Goal: Task Accomplishment & Management: Manage account settings

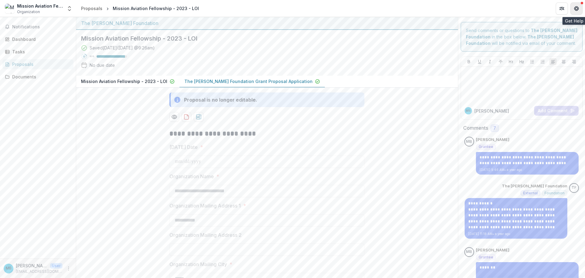
click at [578, 7] on icon "Get Help" at bounding box center [576, 8] width 5 height 5
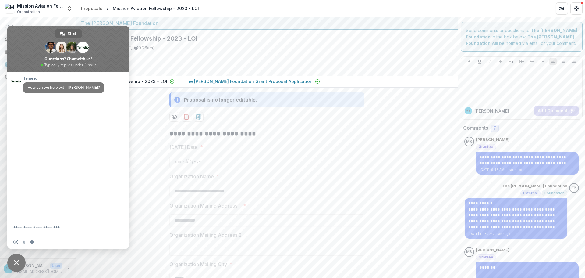
click at [16, 260] on span "Close chat" at bounding box center [16, 262] width 5 height 5
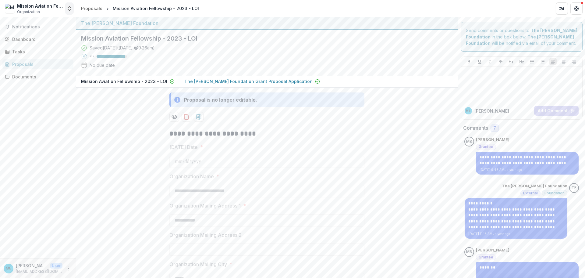
click at [69, 10] on polyline "Open entity switcher" at bounding box center [69, 9] width 2 height 1
click at [25, 69] on link "Settings" at bounding box center [40, 67] width 84 height 10
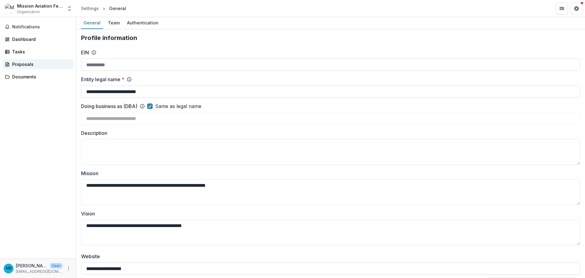
type input "**********"
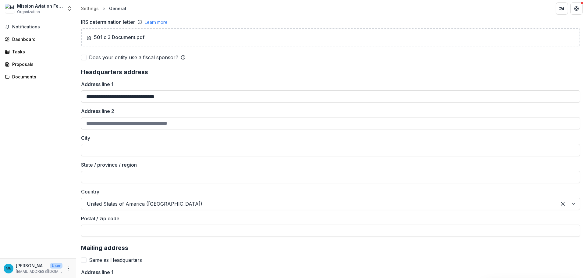
scroll to position [321, 0]
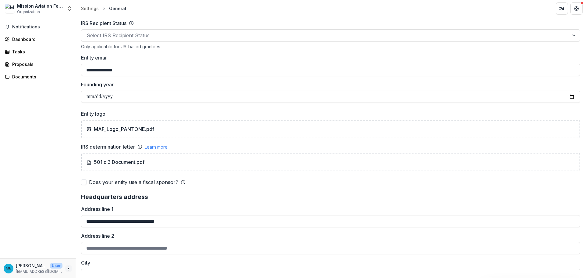
click at [68, 268] on icon "More" at bounding box center [68, 268] width 5 height 5
click at [100, 258] on link "Settings" at bounding box center [108, 255] width 65 height 10
click at [69, 269] on icon "More" at bounding box center [68, 268] width 5 height 5
click at [102, 257] on link "Settings" at bounding box center [108, 255] width 65 height 10
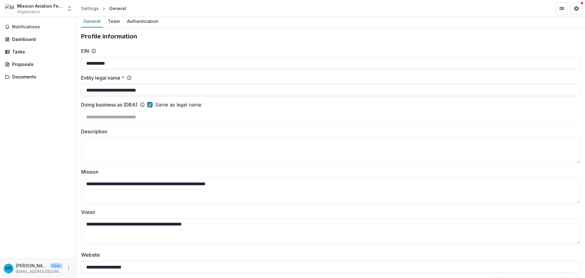
scroll to position [0, 0]
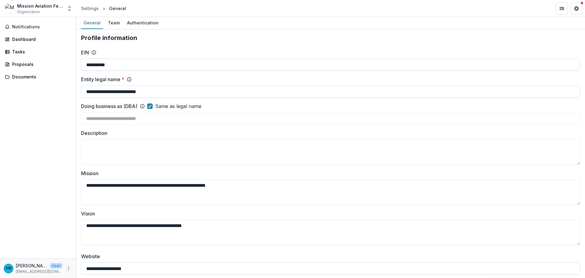
click at [70, 268] on icon "More" at bounding box center [68, 268] width 5 height 5
click at [111, 24] on div "Team" at bounding box center [113, 22] width 17 height 9
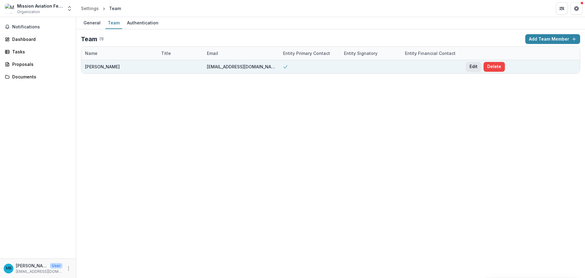
click at [473, 68] on button "Edit" at bounding box center [473, 67] width 15 height 10
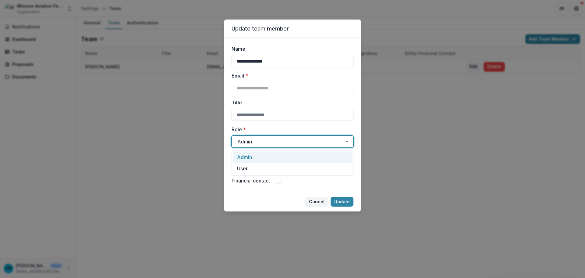
click at [312, 143] on div at bounding box center [286, 141] width 99 height 9
click at [302, 142] on div at bounding box center [286, 141] width 99 height 9
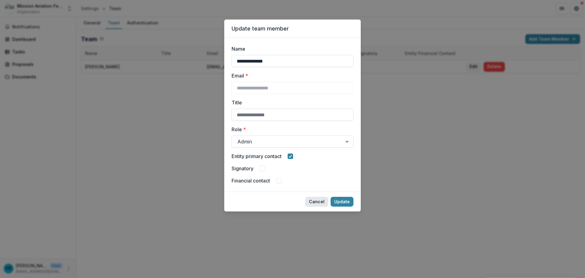
click at [317, 201] on button "Cancel" at bounding box center [316, 202] width 23 height 10
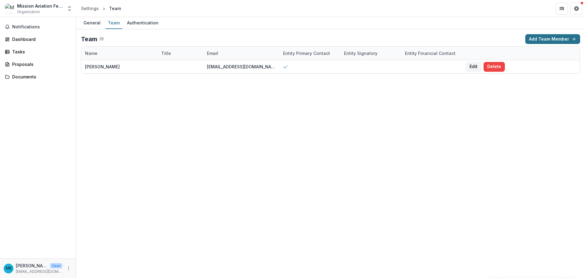
click at [562, 37] on button "Add Team Member" at bounding box center [553, 39] width 55 height 10
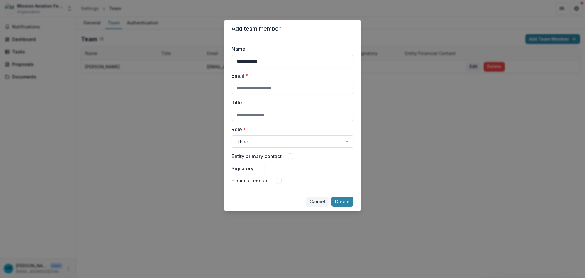
type input "**********"
click at [291, 156] on span at bounding box center [290, 155] width 5 height 5
click at [285, 117] on input "Title" at bounding box center [293, 115] width 122 height 12
type input "**********"
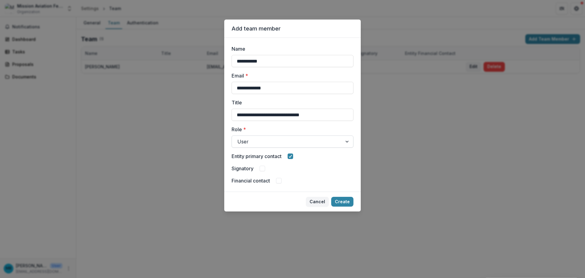
click at [283, 138] on div at bounding box center [286, 141] width 99 height 9
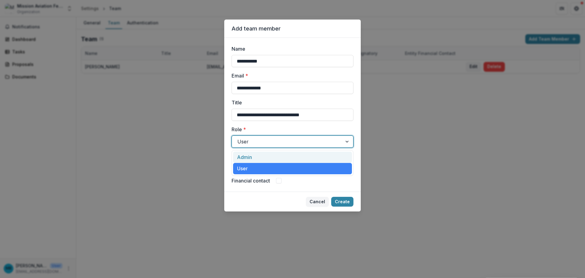
click at [285, 156] on div "Admin" at bounding box center [292, 156] width 119 height 11
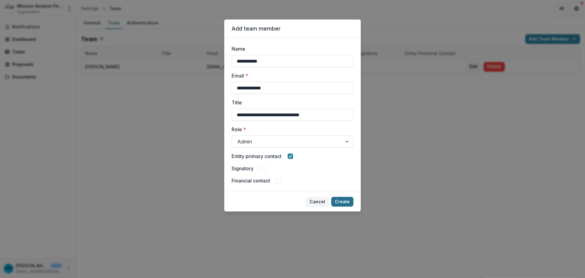
click at [341, 201] on button "Create" at bounding box center [342, 202] width 22 height 10
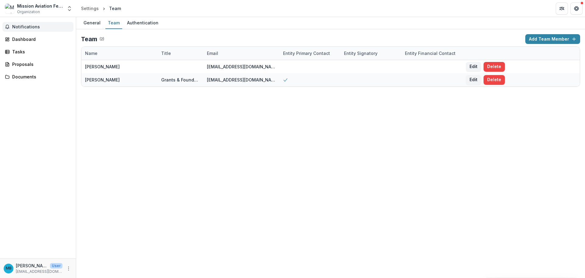
click at [23, 28] on span "Notifications" at bounding box center [41, 26] width 59 height 5
click at [27, 41] on div "Dashboard" at bounding box center [40, 39] width 56 height 6
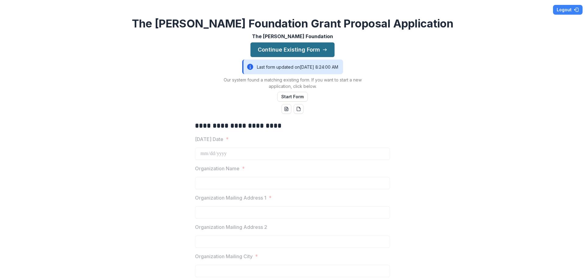
click at [304, 50] on button "Continue Existing Form" at bounding box center [293, 49] width 84 height 15
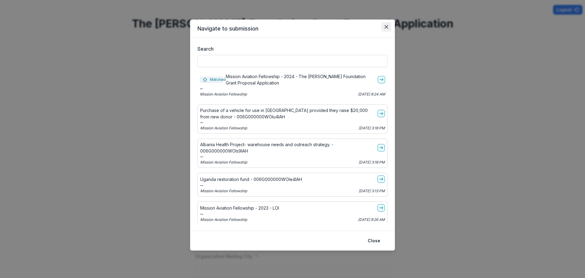
click at [386, 24] on button "Close" at bounding box center [387, 27] width 10 height 10
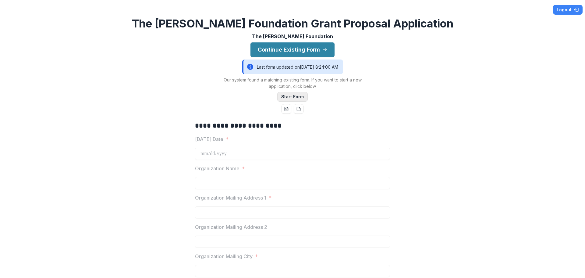
click at [290, 97] on button "Start Form" at bounding box center [292, 97] width 30 height 10
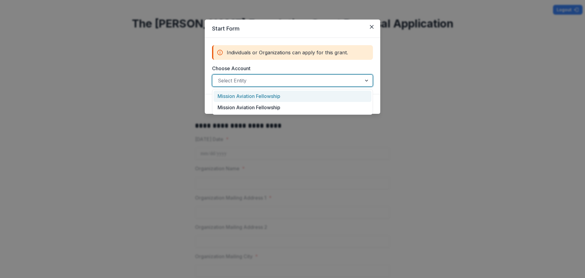
click at [283, 83] on div at bounding box center [287, 80] width 138 height 9
click at [277, 95] on div "Mission Aviation Fellowship" at bounding box center [293, 96] width 158 height 11
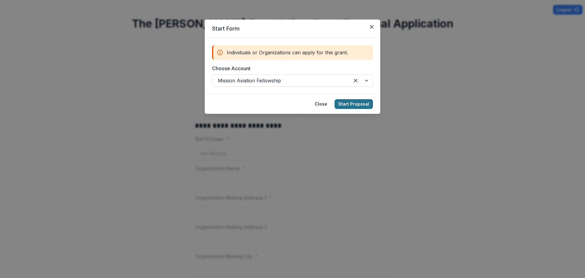
click at [357, 105] on button "Start Proposal" at bounding box center [354, 104] width 38 height 10
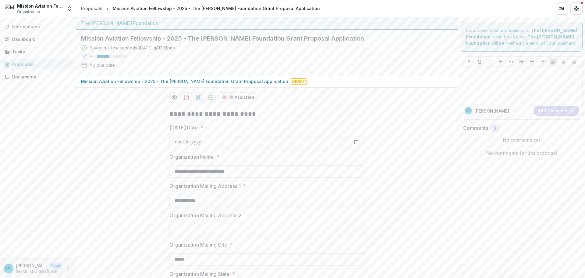
click at [183, 141] on input "Today's Date *" at bounding box center [266, 142] width 195 height 12
click at [356, 143] on input "Today's Date *" at bounding box center [266, 142] width 195 height 12
type input "**********"
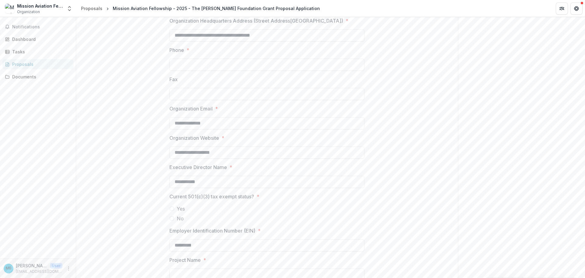
scroll to position [396, 0]
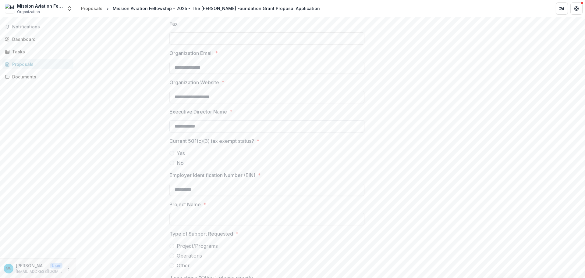
drag, startPoint x: 205, startPoint y: 126, endPoint x: 173, endPoint y: 129, distance: 32.4
click at [173, 129] on input "**********" at bounding box center [266, 126] width 195 height 12
type input "**********"
click at [171, 155] on span at bounding box center [171, 153] width 5 height 5
click at [193, 219] on input "Project Name *" at bounding box center [266, 219] width 195 height 12
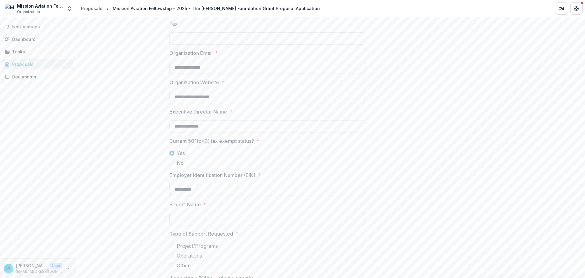
paste input "**********"
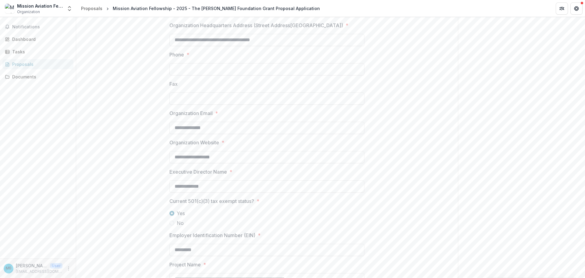
scroll to position [274, 0]
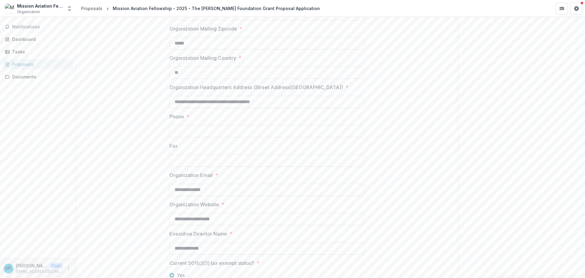
type input "**********"
click at [186, 129] on input "Phone *" at bounding box center [266, 131] width 195 height 12
type input "**********"
click at [201, 162] on input "Fax" at bounding box center [266, 160] width 195 height 12
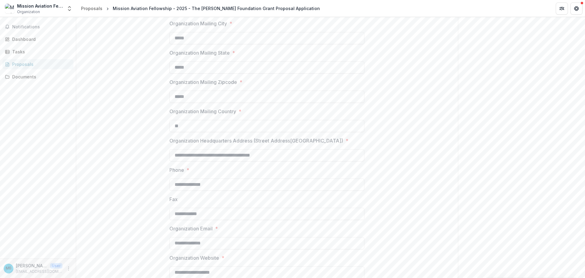
scroll to position [244, 0]
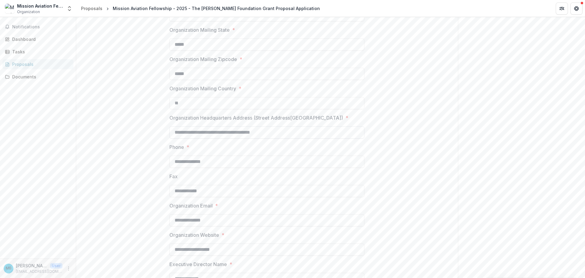
type input "**********"
click at [243, 133] on input "**********" at bounding box center [266, 132] width 195 height 12
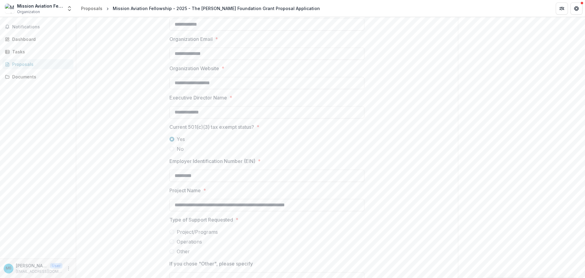
scroll to position [412, 0]
type input "**********"
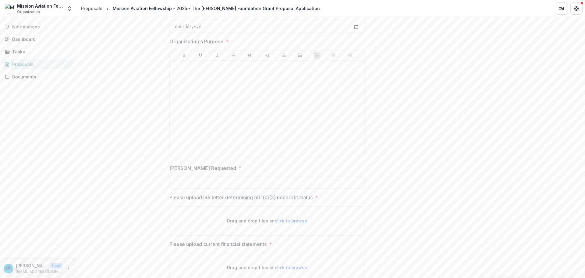
scroll to position [769, 0]
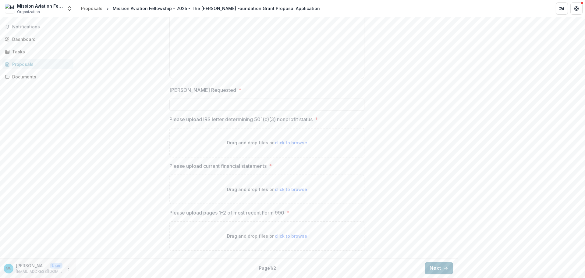
click at [441, 269] on button "Next" at bounding box center [439, 268] width 28 height 12
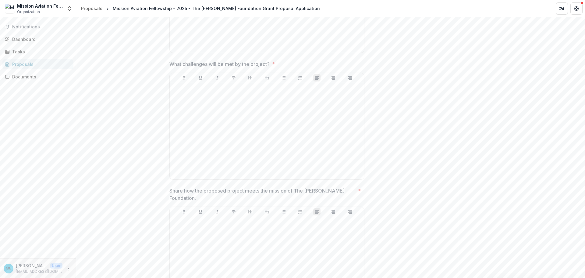
scroll to position [523, 0]
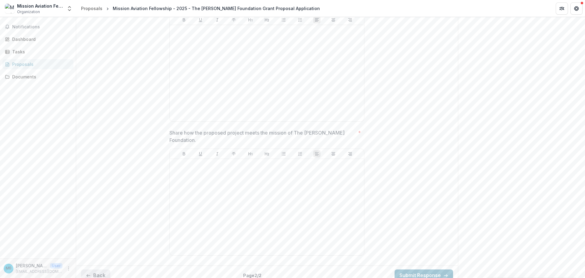
click at [97, 269] on button "Back" at bounding box center [95, 275] width 29 height 12
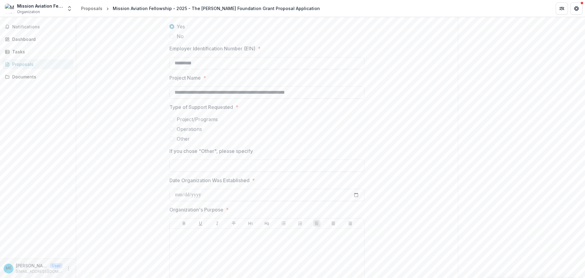
click at [177, 117] on span "Project/Programs" at bounding box center [197, 119] width 41 height 7
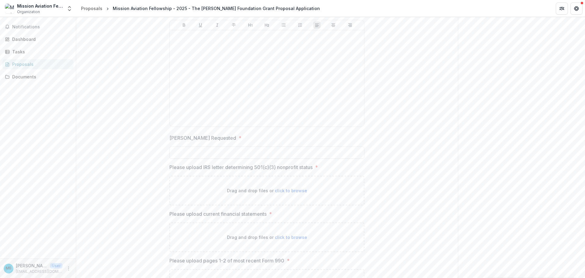
scroll to position [769, 0]
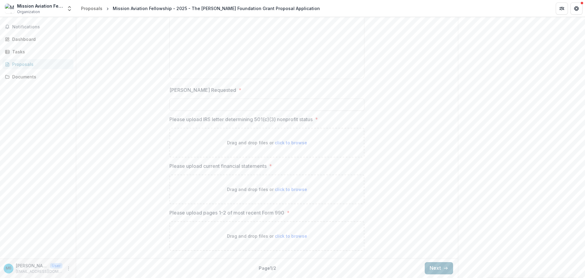
click at [433, 270] on button "Next" at bounding box center [439, 268] width 28 height 12
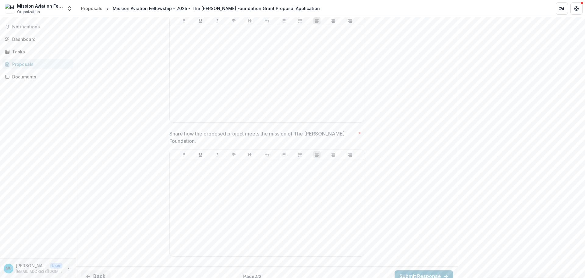
scroll to position [523, 0]
click at [105, 269] on button "Back" at bounding box center [95, 275] width 29 height 12
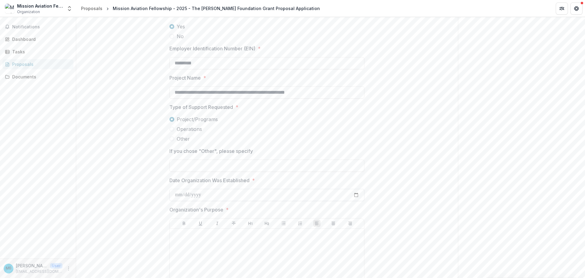
click at [176, 194] on input "Date Organization Was Established *" at bounding box center [266, 195] width 195 height 12
type input "**********"
click at [180, 236] on p at bounding box center [267, 234] width 190 height 7
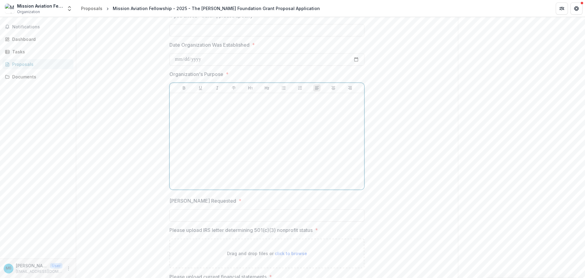
scroll to position [660, 0]
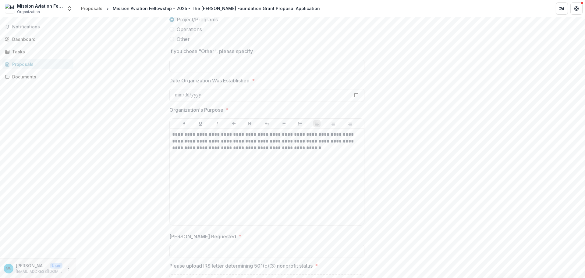
scroll to position [622, 0]
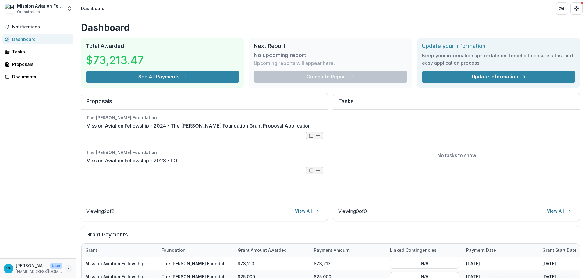
click at [70, 270] on icon "More" at bounding box center [68, 268] width 5 height 5
click at [39, 270] on p "[EMAIL_ADDRESS][DOMAIN_NAME]" at bounding box center [39, 271] width 47 height 5
click at [67, 5] on button "Open entity switcher" at bounding box center [69, 8] width 9 height 12
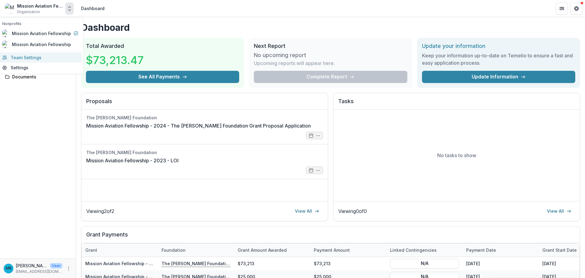
click at [32, 56] on link "Team Settings" at bounding box center [40, 57] width 84 height 10
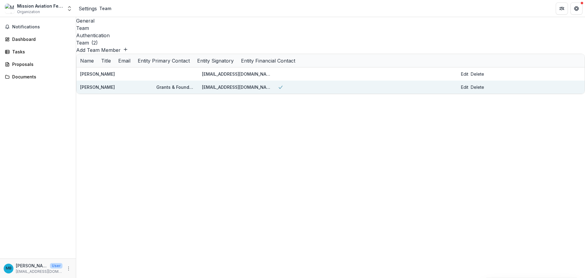
click at [469, 84] on button "Edit" at bounding box center [464, 87] width 7 height 6
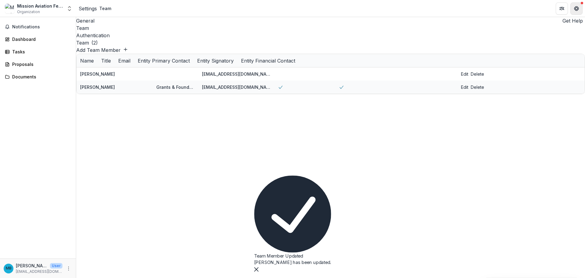
click at [578, 6] on icon "Get Help" at bounding box center [576, 8] width 5 height 5
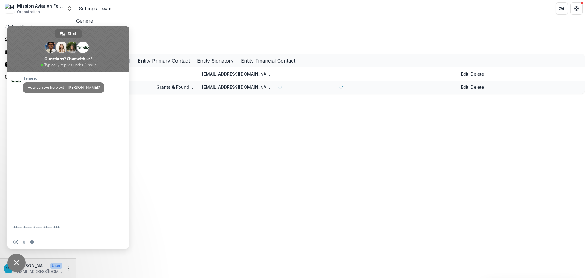
click at [16, 266] on span "Close chat" at bounding box center [16, 262] width 18 height 18
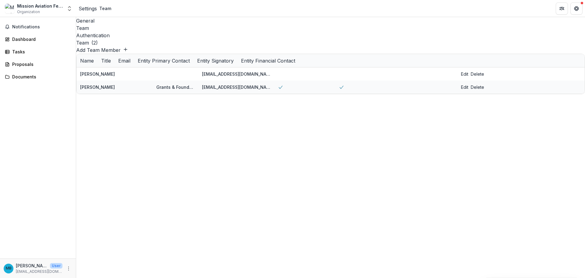
click at [138, 32] on div "Authentication" at bounding box center [330, 35] width 509 height 7
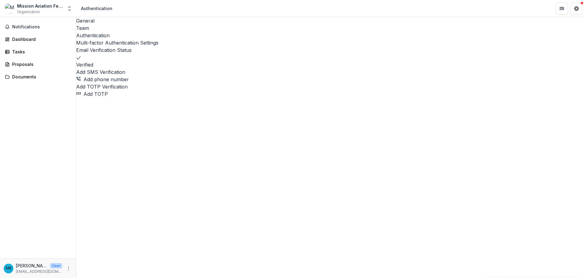
click at [110, 24] on div "Team" at bounding box center [330, 27] width 509 height 7
